Goal: Check status: Check status

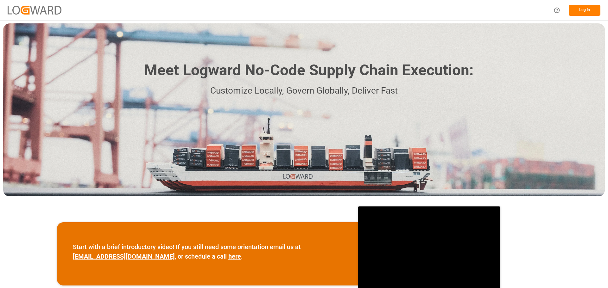
click at [584, 9] on button "Log In" at bounding box center [585, 10] width 32 height 11
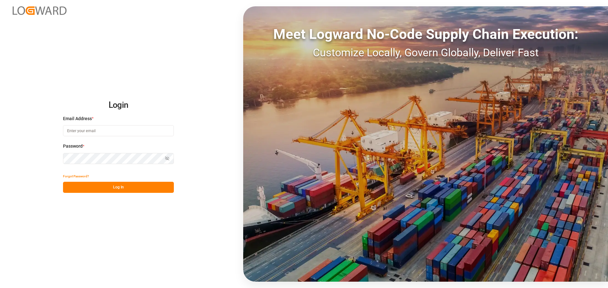
type input "[EMAIL_ADDRESS][PERSON_NAME][DOMAIN_NAME]"
click at [116, 185] on button "Log In" at bounding box center [118, 187] width 111 height 11
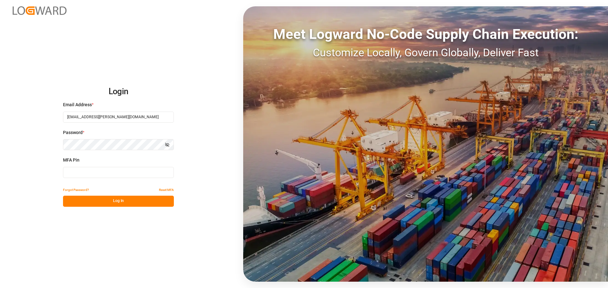
click at [109, 172] on input at bounding box center [118, 172] width 111 height 11
type input "191792"
click at [120, 202] on button "Log In" at bounding box center [118, 201] width 111 height 11
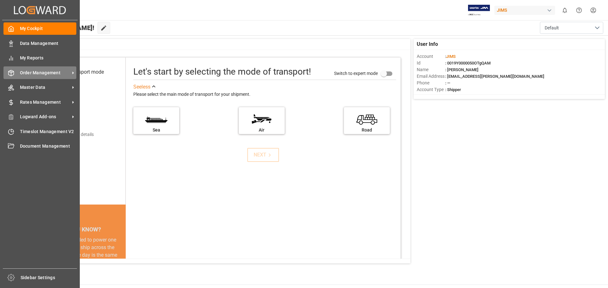
click at [37, 75] on span "Order Management" at bounding box center [45, 73] width 50 height 7
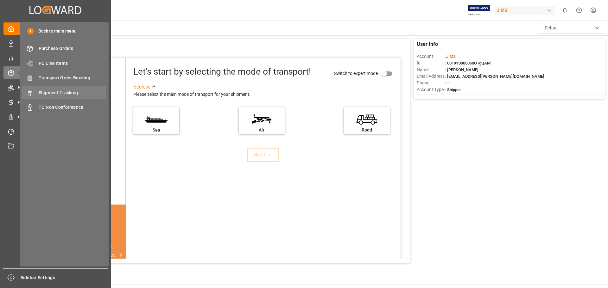
click at [60, 92] on span "Shipment Tracking" at bounding box center [73, 93] width 68 height 7
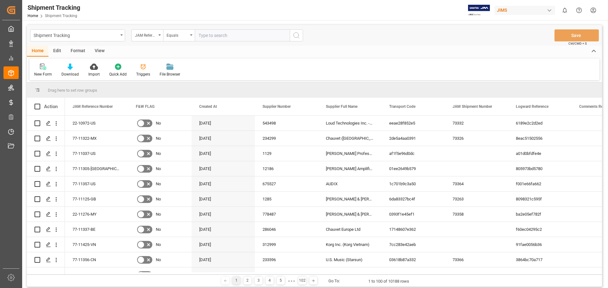
click at [202, 35] on input "text" at bounding box center [242, 35] width 95 height 12
paste input "22-10567-KR"
type input "22-10567-KR"
click at [297, 35] on icon "search button" at bounding box center [297, 36] width 8 height 8
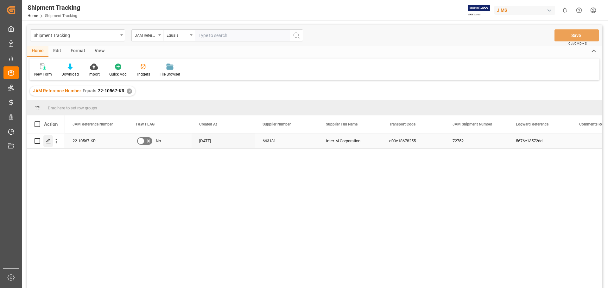
click at [47, 140] on icon "Press SPACE to select this row." at bounding box center [48, 141] width 5 height 5
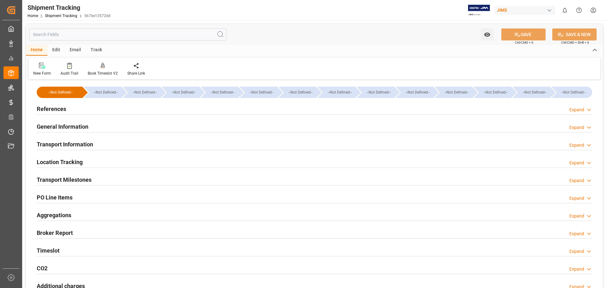
click at [72, 124] on h2 "General Information" at bounding box center [63, 127] width 52 height 9
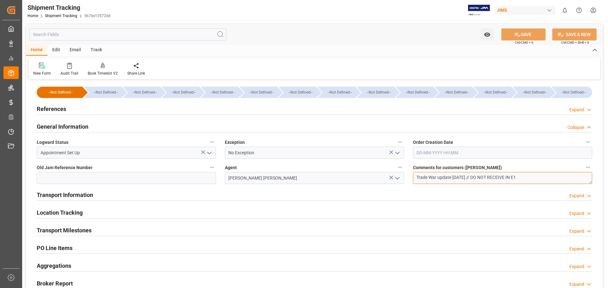
drag, startPoint x: 480, startPoint y: 177, endPoint x: 411, endPoint y: 174, distance: 69.1
click at [411, 174] on div "Comments for customers ([PERSON_NAME]) Trade War update [DATE] // DO NOT RECEIV…" at bounding box center [502, 173] width 188 height 25
click at [540, 177] on textarea "Trade War update [DATE] // DO NOT RECEIVE IN E1" at bounding box center [502, 178] width 179 height 12
click at [533, 177] on textarea "Trade War update [DATE] // DO NOT RECEIVE IN E1" at bounding box center [502, 178] width 179 height 12
click at [535, 179] on textarea "Trade War update [DATE] // DO NOT RECEIVE IN E1" at bounding box center [502, 178] width 179 height 12
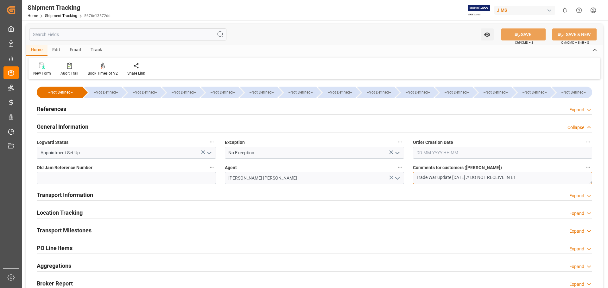
click at [492, 178] on textarea "Trade War update [DATE] // DO NOT RECEIVE IN E1" at bounding box center [502, 178] width 179 height 12
click at [506, 178] on textarea "Trade War update [DATE] // DO NOT RECEIVE IN E1" at bounding box center [502, 178] width 179 height 12
click at [523, 177] on textarea "Trade War update [DATE] // DO NOT RECEIVE IN E1" at bounding box center [502, 178] width 179 height 12
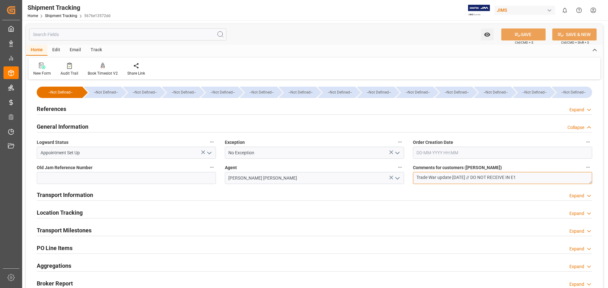
click at [523, 177] on textarea "Trade War update [DATE] // DO NOT RECEIVE IN E1" at bounding box center [502, 178] width 179 height 12
click at [517, 177] on textarea "Trade War update [DATE] // DO NOT RECEIVE IN E1" at bounding box center [502, 178] width 179 height 12
click at [505, 176] on textarea "Trade War update [DATE] // DO NOT RECEIVE IN E1" at bounding box center [502, 178] width 179 height 12
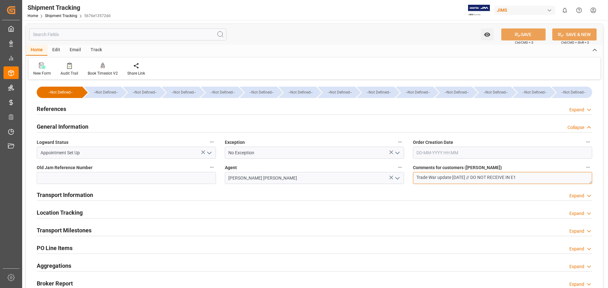
click at [493, 178] on textarea "Trade War update [DATE] // DO NOT RECEIVE IN E1" at bounding box center [502, 178] width 179 height 12
click at [482, 178] on textarea "Trade War update [DATE] // DO NOT RECEIVE IN E1" at bounding box center [502, 178] width 179 height 12
